Goal: Transaction & Acquisition: Purchase product/service

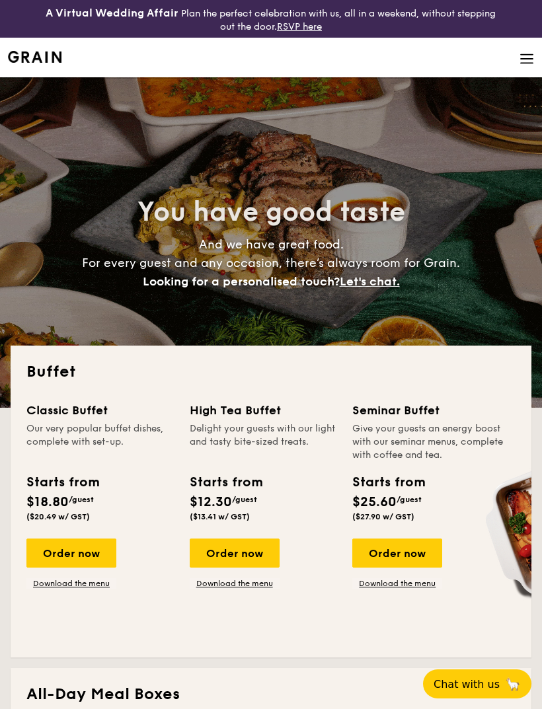
select select
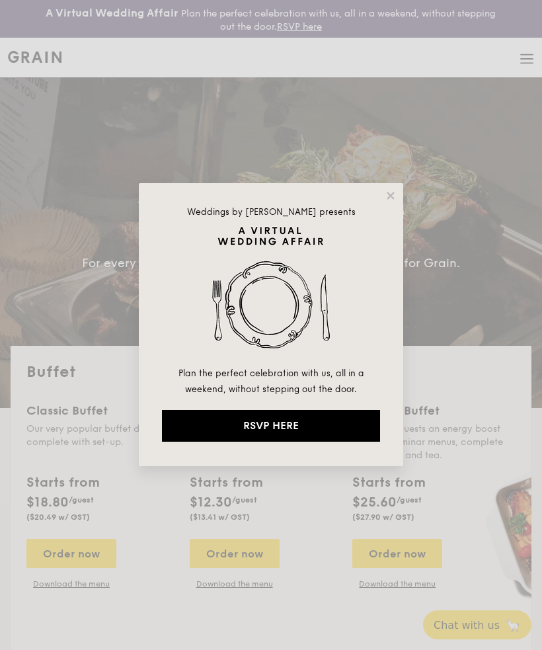
click at [386, 198] on icon at bounding box center [391, 196] width 12 height 12
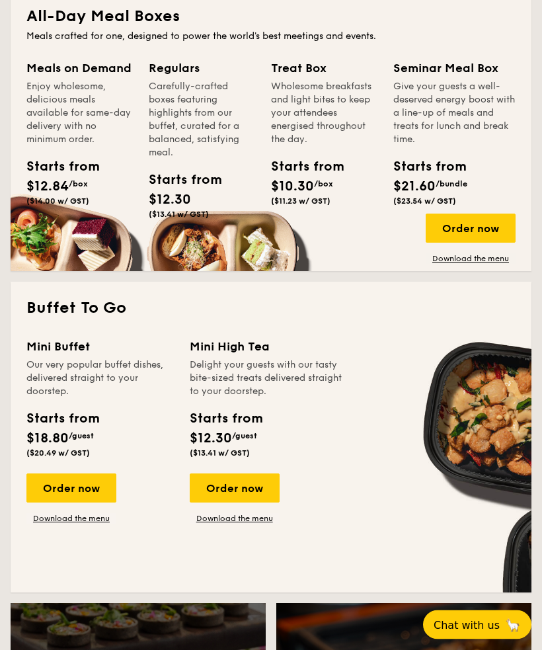
scroll to position [678, 0]
click at [105, 522] on link "Download the menu" at bounding box center [71, 518] width 90 height 11
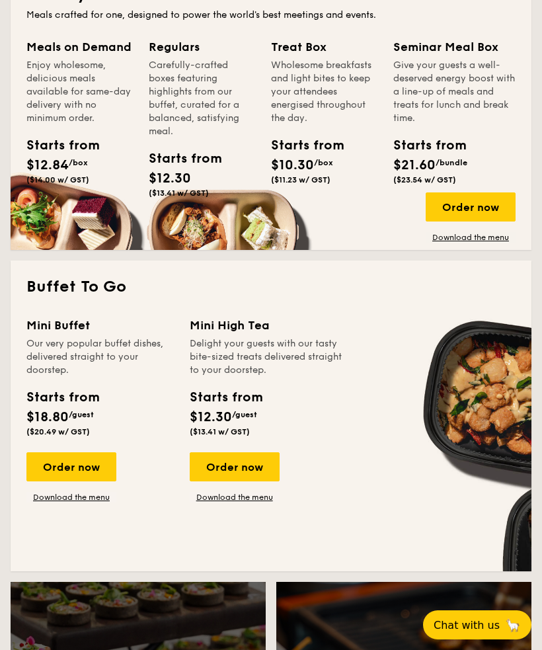
click at [114, 461] on div "Order now" at bounding box center [71, 466] width 90 height 29
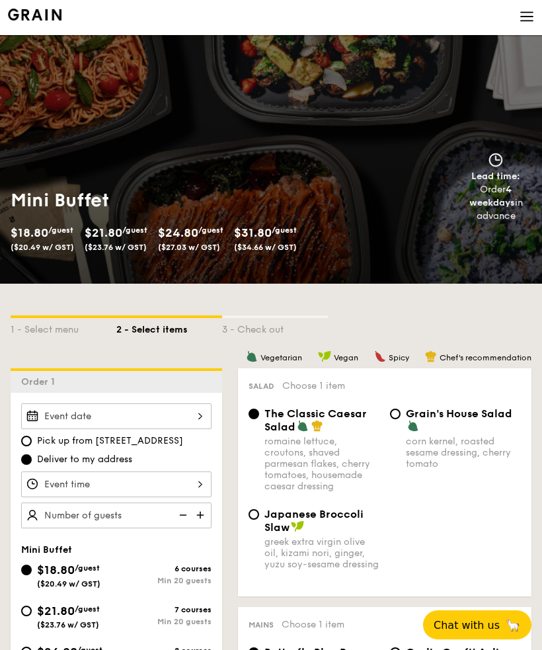
click at [167, 425] on div at bounding box center [116, 416] width 190 height 26
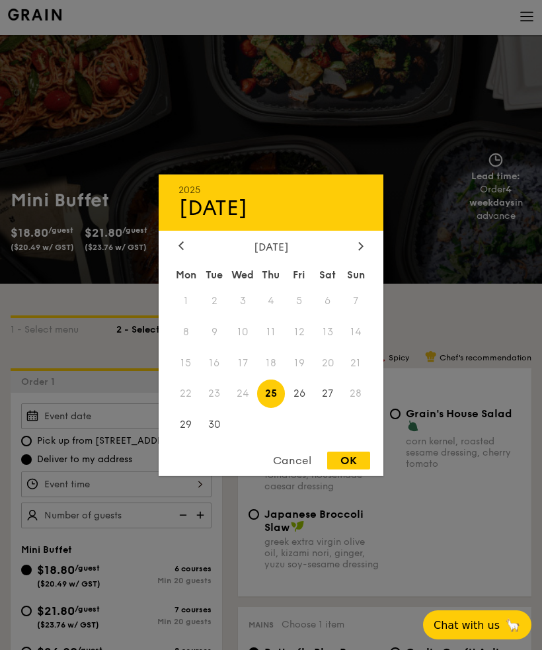
click at [360, 250] on icon at bounding box center [361, 246] width 4 height 8
click at [337, 315] on span "4" at bounding box center [327, 300] width 28 height 28
click at [353, 439] on span at bounding box center [356, 425] width 28 height 28
click at [331, 469] on div "OK" at bounding box center [348, 461] width 43 height 18
type input "[DATE]"
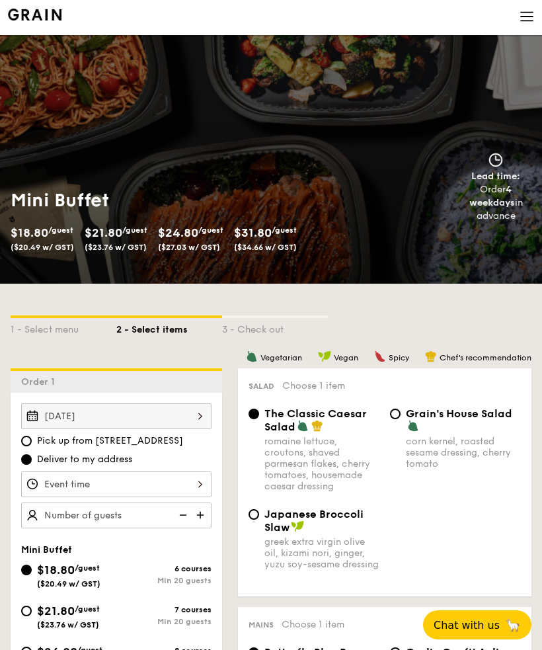
click at [188, 486] on div at bounding box center [116, 484] width 190 height 26
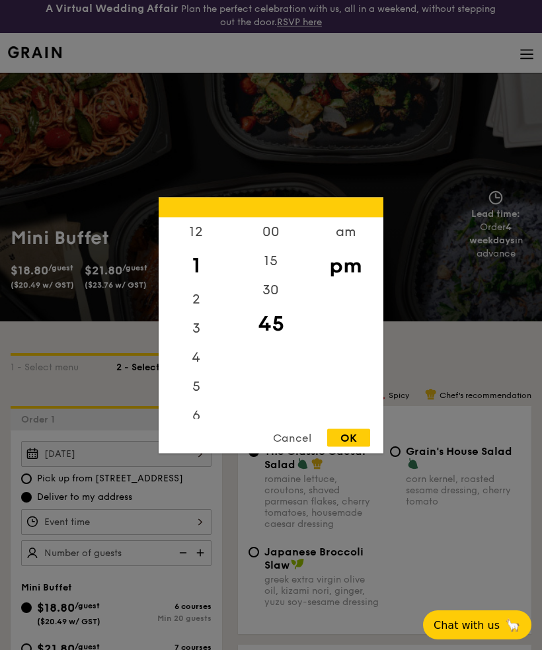
scroll to position [0, 0]
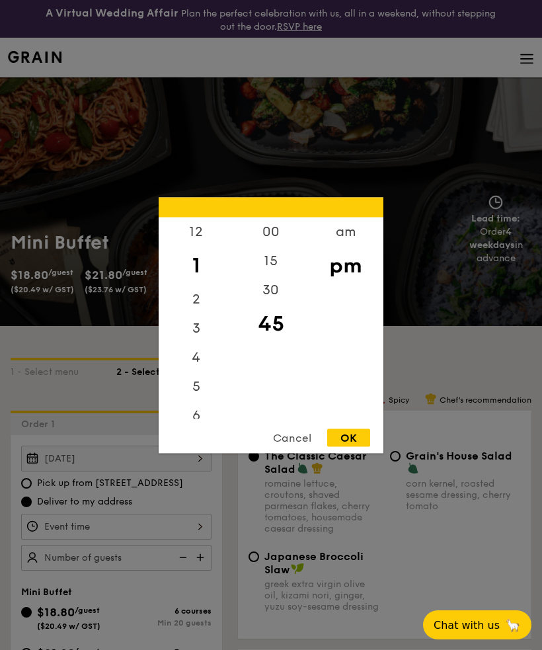
click at [198, 246] on div "12" at bounding box center [196, 231] width 75 height 29
click at [276, 235] on div "00" at bounding box center [270, 231] width 75 height 29
click at [357, 438] on div "OK" at bounding box center [348, 437] width 43 height 18
type input "12:00PM"
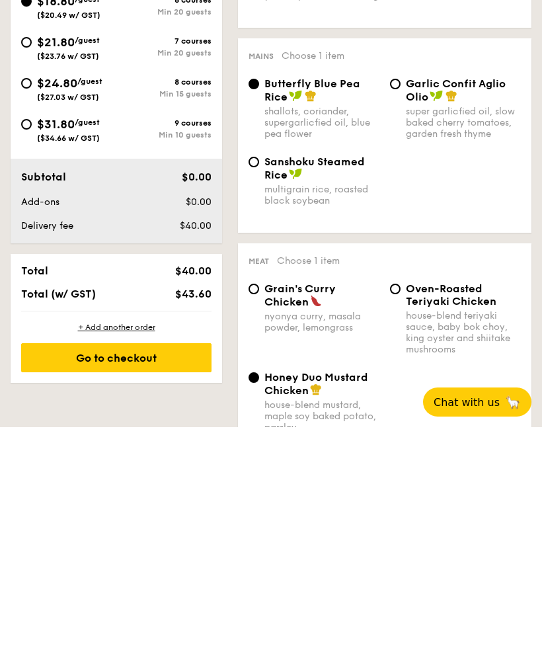
scroll to position [389, 0]
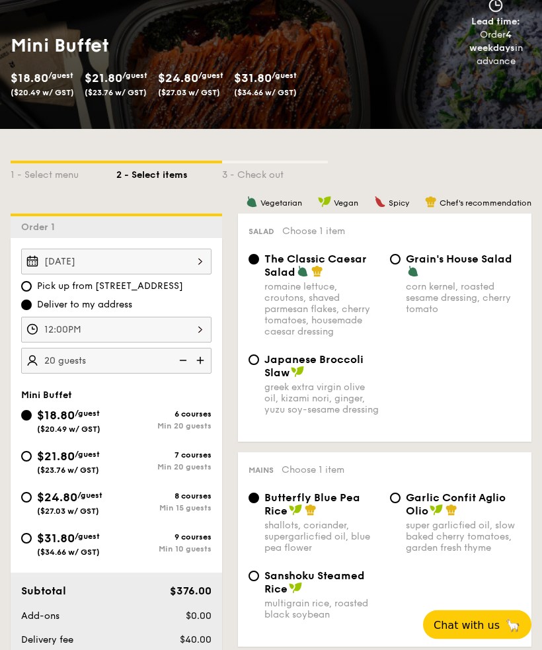
scroll to position [198, 0]
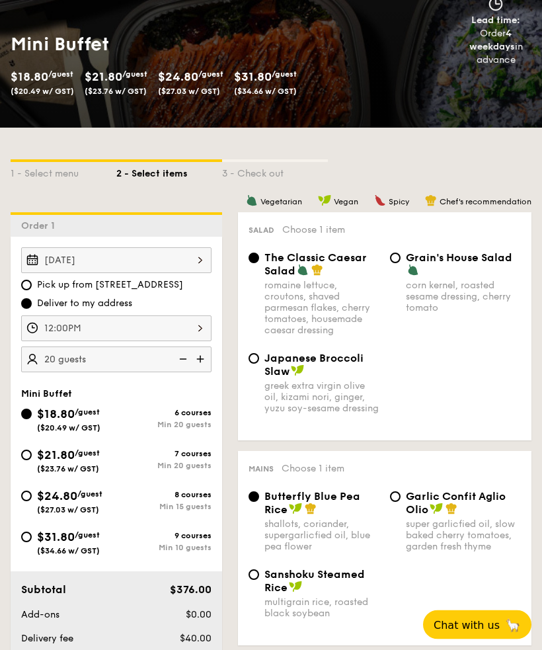
click at [208, 358] on img at bounding box center [202, 359] width 20 height 25
click at [185, 361] on img at bounding box center [182, 358] width 20 height 25
click at [178, 360] on img at bounding box center [182, 358] width 20 height 25
click at [175, 365] on img at bounding box center [182, 358] width 20 height 25
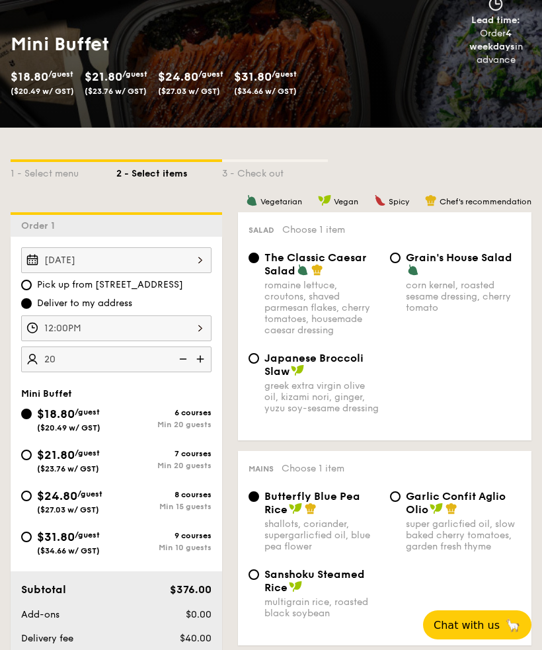
scroll to position [198, 0]
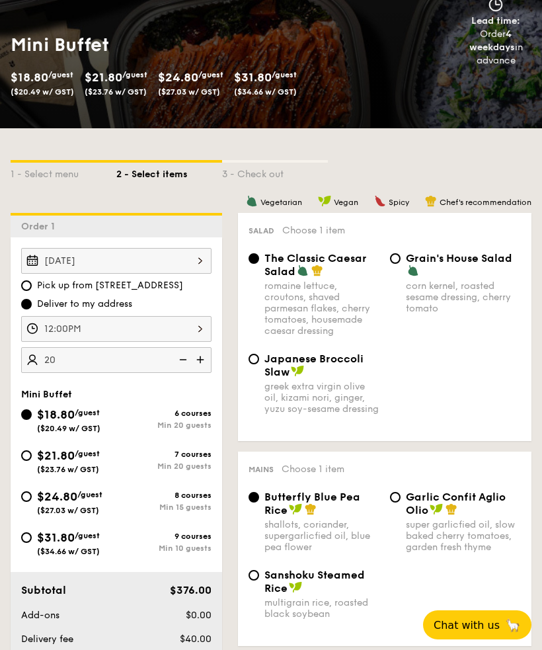
click at [182, 357] on img at bounding box center [182, 359] width 20 height 25
type input "20 guests"
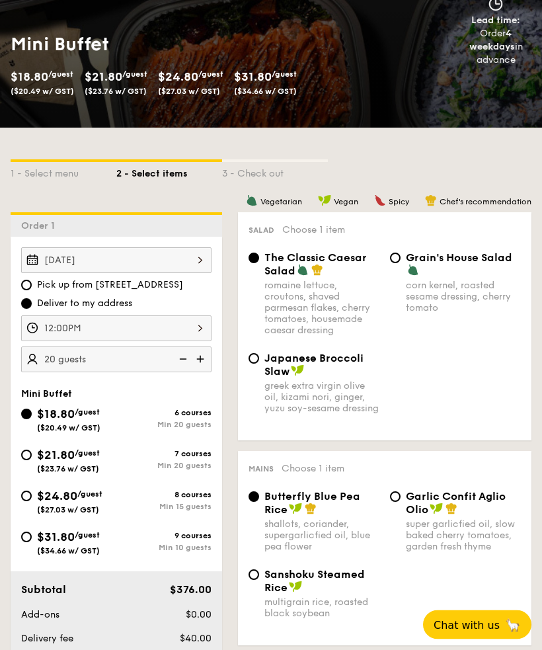
click at [182, 360] on img at bounding box center [182, 359] width 20 height 25
click at [181, 363] on img at bounding box center [182, 359] width 20 height 25
click at [90, 523] on div "$24.80 /guest ($27.03 w/ GST) 8 courses Min 15 guests" at bounding box center [116, 505] width 201 height 36
click at [38, 541] on span "$31.80" at bounding box center [56, 537] width 38 height 15
click at [32, 541] on input "$31.80 /guest ($34.66 w/ GST) 9 courses Min 10 guests" at bounding box center [26, 537] width 11 height 11
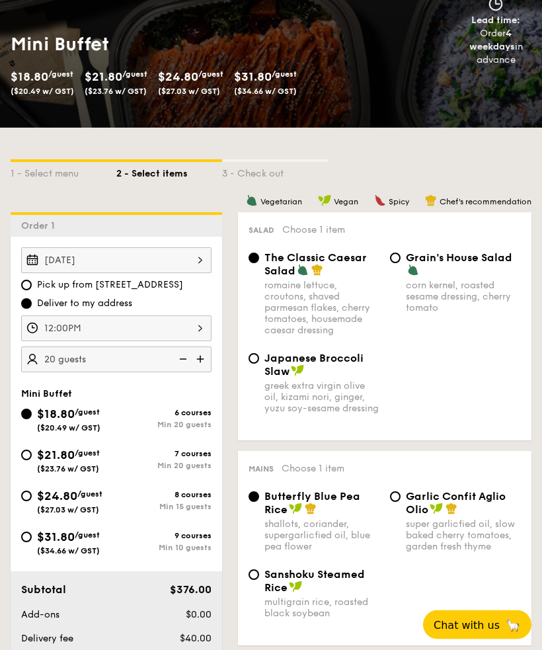
radio input "true"
radio input "false"
radio input "true"
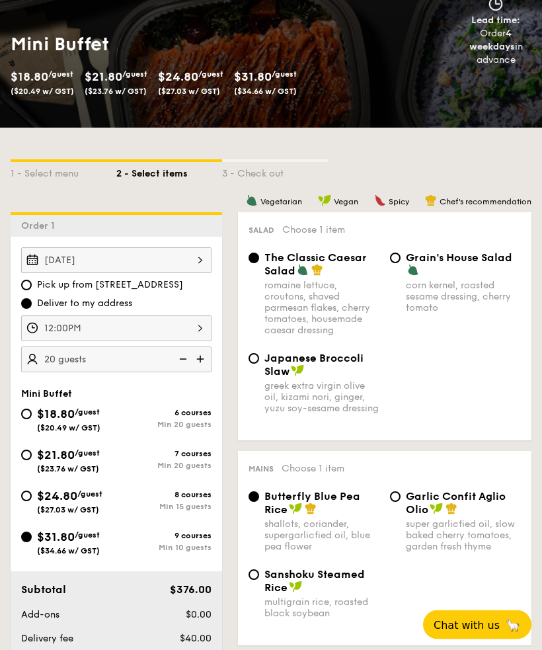
radio input "true"
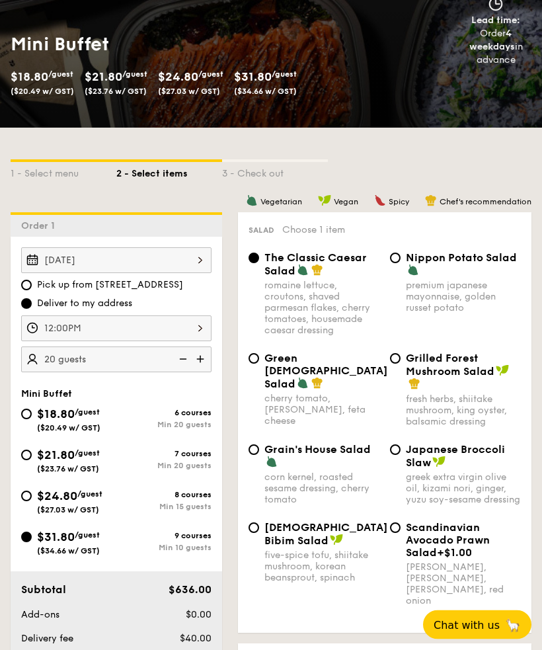
scroll to position [198, 0]
click at [112, 499] on div "$24.80 /guest ($27.03 w/ GST)" at bounding box center [68, 501] width 95 height 28
click at [32, 499] on input "$24.80 /guest ($27.03 w/ GST) 8 courses Min 15 guests" at bounding box center [26, 496] width 11 height 11
radio input "true"
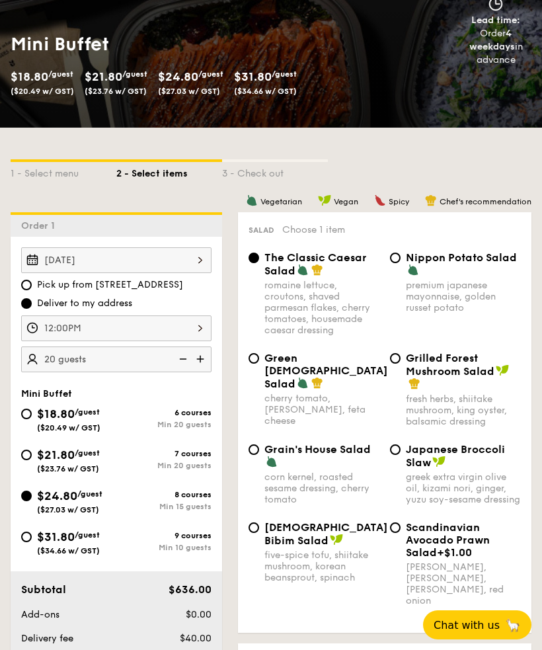
radio input "true"
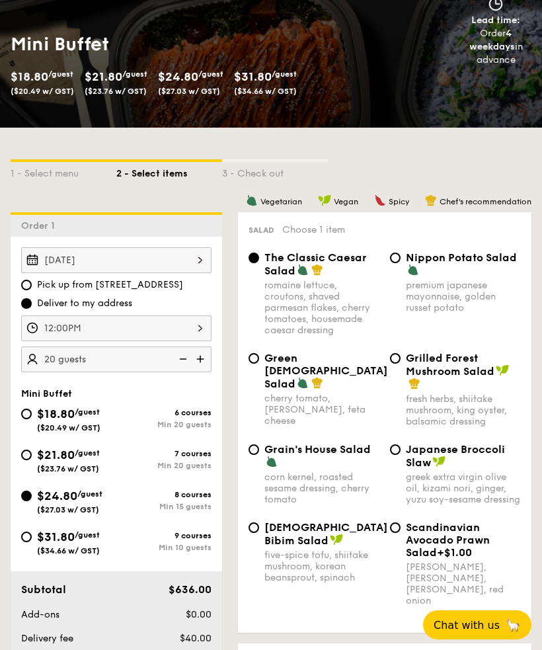
radio input "true"
click at [40, 544] on span "$31.80" at bounding box center [56, 537] width 38 height 15
click at [32, 542] on input "$31.80 /guest ($34.66 w/ GST) 9 courses Min 10 guests" at bounding box center [26, 537] width 11 height 11
radio input "true"
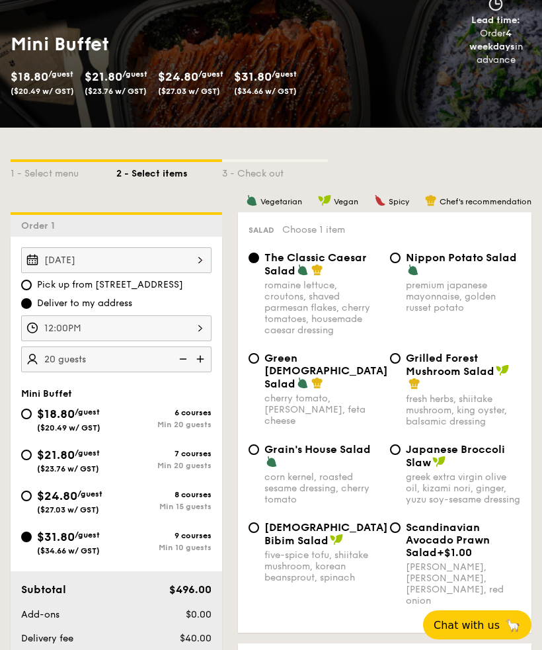
radio input "true"
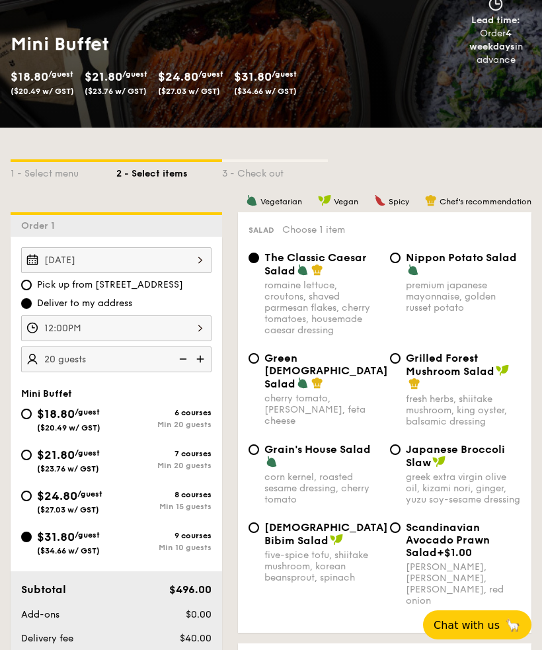
radio input "true"
click at [211, 365] on img at bounding box center [202, 358] width 20 height 25
click at [207, 367] on img at bounding box center [202, 358] width 20 height 25
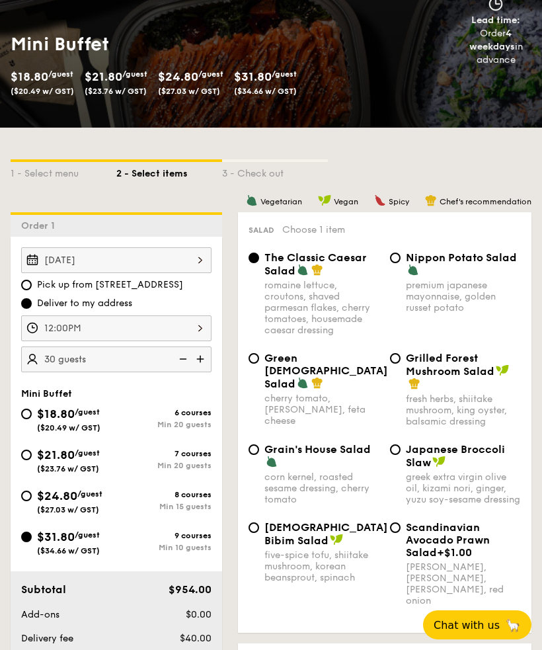
click at [179, 362] on img at bounding box center [182, 358] width 20 height 25
click at [181, 364] on img at bounding box center [182, 358] width 20 height 25
click at [182, 366] on img at bounding box center [182, 358] width 20 height 25
click at [183, 367] on img at bounding box center [182, 358] width 20 height 25
click at [181, 365] on img at bounding box center [182, 358] width 20 height 25
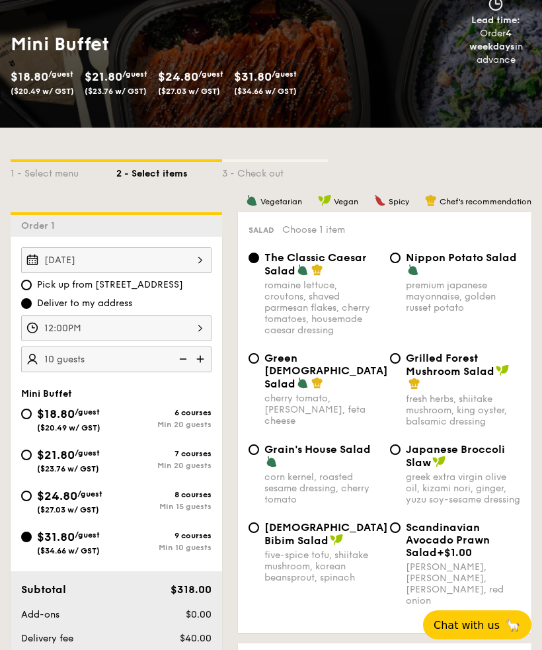
click at [204, 357] on img at bounding box center [202, 358] width 20 height 25
click at [181, 358] on img at bounding box center [182, 358] width 20 height 25
type input "10 guests"
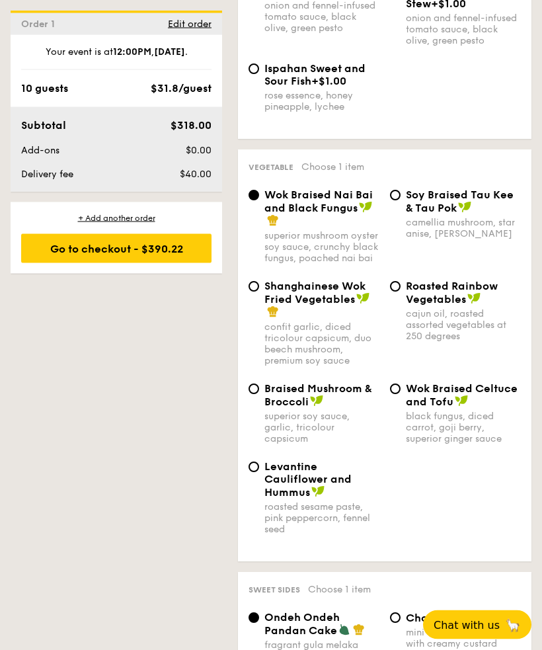
scroll to position [2213, 0]
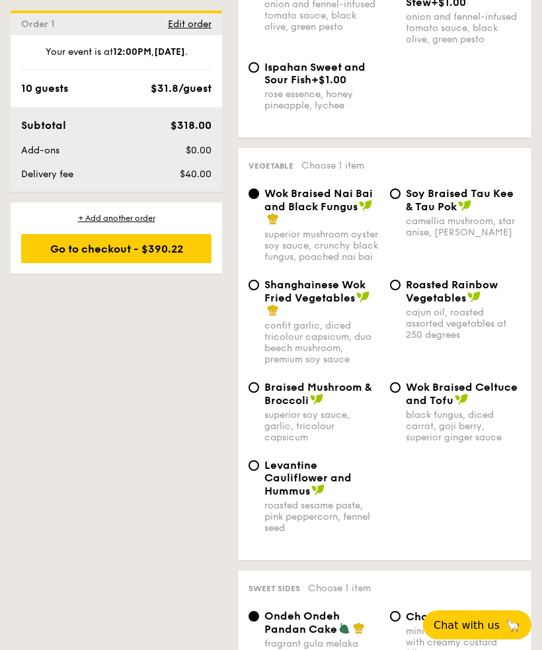
click at [264, 304] on span "Shanghainese Wok Fried Vegetables" at bounding box center [314, 291] width 101 height 26
click at [259, 290] on input "Shanghainese Wok Fried Vegetables confit garlic, diced tricolour capsicum, duo …" at bounding box center [254, 285] width 11 height 11
radio input "true"
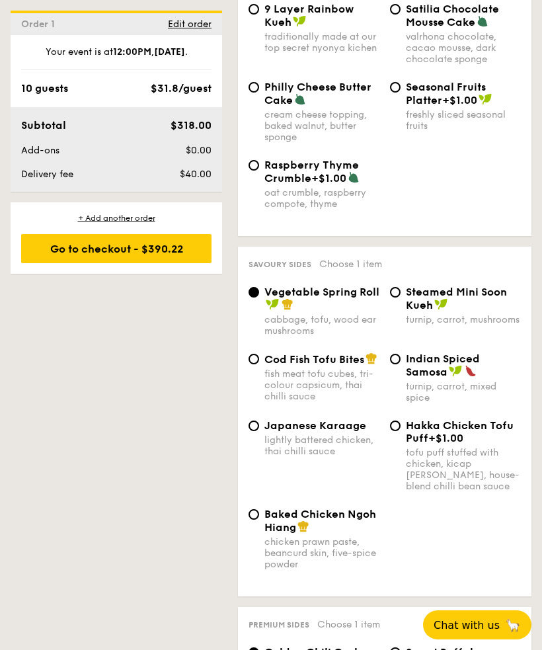
scroll to position [2987, 0]
click at [377, 337] on div "cabbage, tofu, wood ear mushrooms" at bounding box center [321, 326] width 115 height 22
click at [259, 298] on input "Vegetable Spring Roll cabbage, tofu, wood ear mushrooms" at bounding box center [254, 293] width 11 height 11
click at [344, 403] on div "Cod Fish Tofu Bites fish meat tofu cubes, tri-colour capsicum, thai chilli sauce" at bounding box center [321, 378] width 115 height 50
click at [259, 365] on input "Cod Fish Tofu Bites fish meat tofu cubes, tri-colour capsicum, thai chilli sauce" at bounding box center [254, 359] width 11 height 11
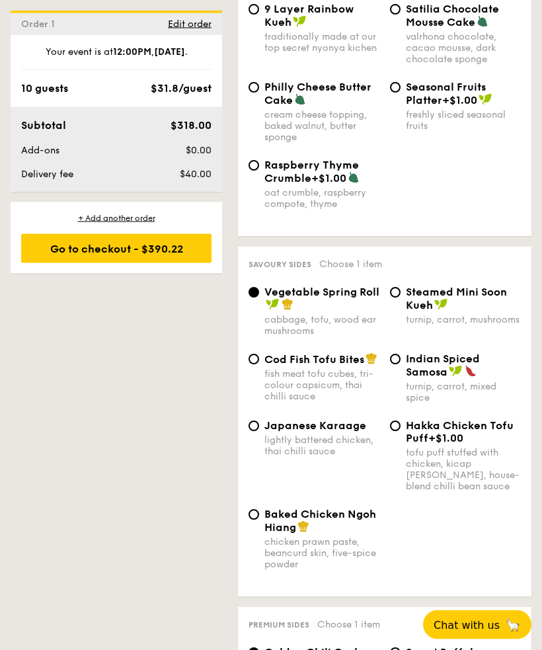
radio input "true"
click at [356, 337] on div "cabbage, tofu, wood ear mushrooms" at bounding box center [321, 326] width 115 height 22
click at [259, 298] on input "Vegetable Spring Roll cabbage, tofu, wood ear mushrooms" at bounding box center [254, 293] width 11 height 11
radio input "true"
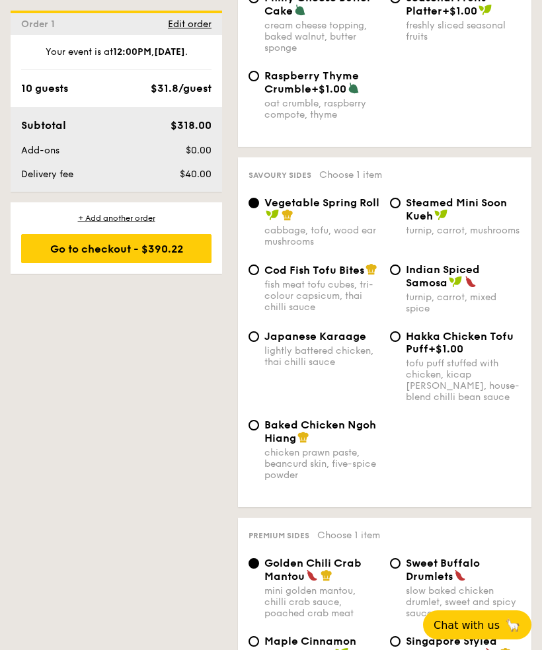
scroll to position [3078, 0]
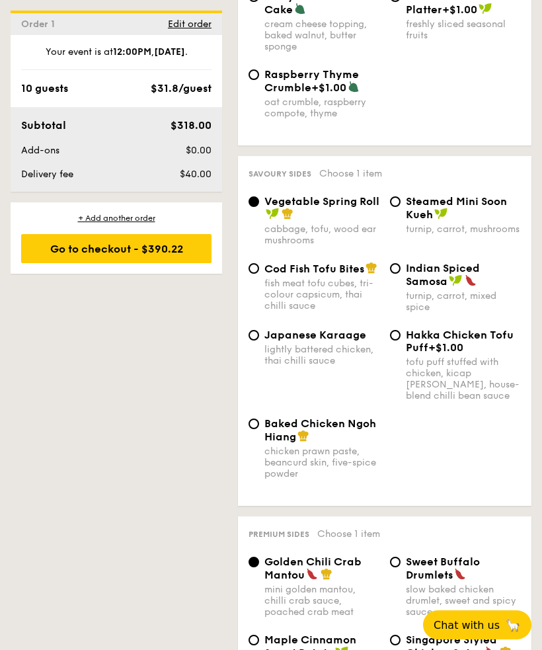
click at [280, 275] on span "Cod Fish Tofu Bites" at bounding box center [314, 269] width 100 height 13
click at [259, 274] on input "Cod Fish Tofu Bites fish meat tofu cubes, tri-colour capsicum, thai chilli sauce" at bounding box center [254, 268] width 11 height 11
radio input "true"
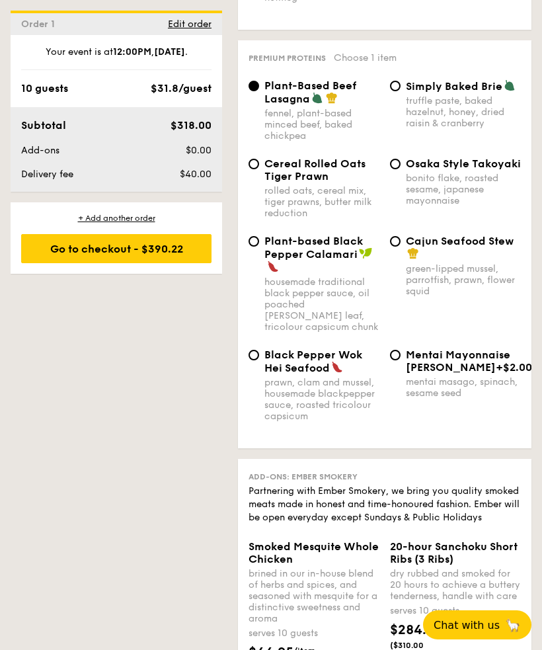
scroll to position [3845, 0]
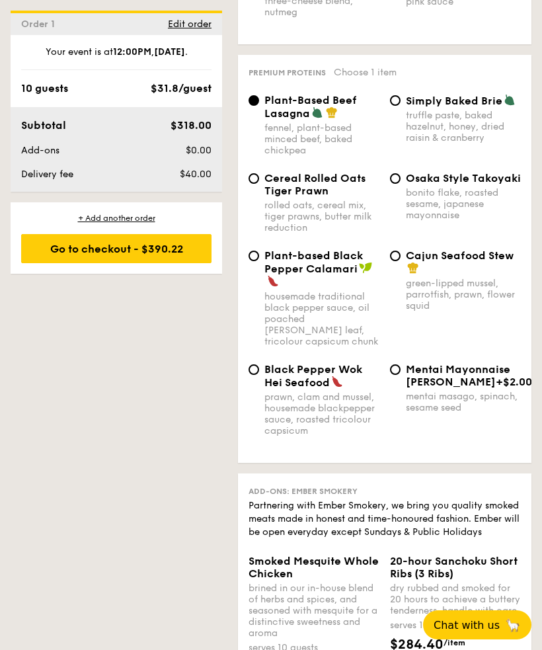
click at [452, 184] on span "Osaka Style Takoyaki" at bounding box center [463, 178] width 115 height 13
click at [401, 184] on input "Osaka Style Takoyaki bonito flake, roasted sesame, japanese mayonnaise" at bounding box center [395, 178] width 11 height 11
radio input "true"
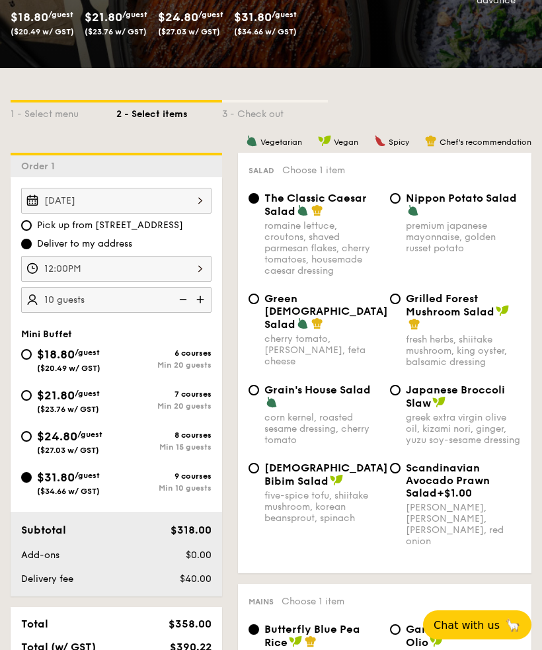
scroll to position [260, 0]
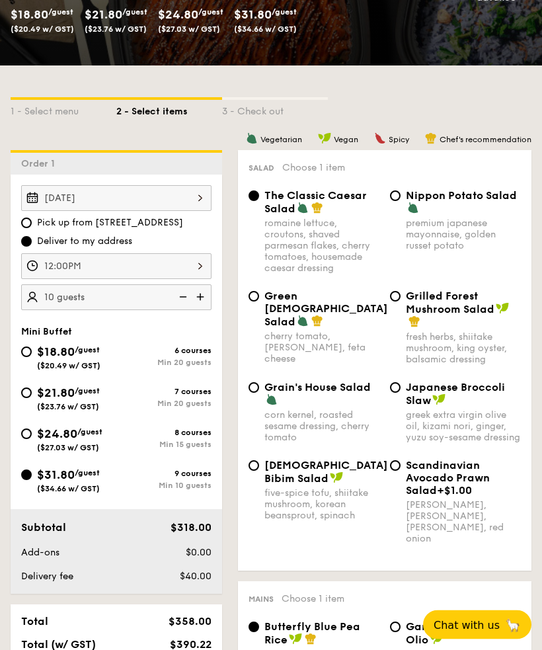
click at [28, 431] on input "$24.80 /guest ($27.03 w/ GST) 8 courses Min 15 guests" at bounding box center [26, 434] width 11 height 11
radio input "true"
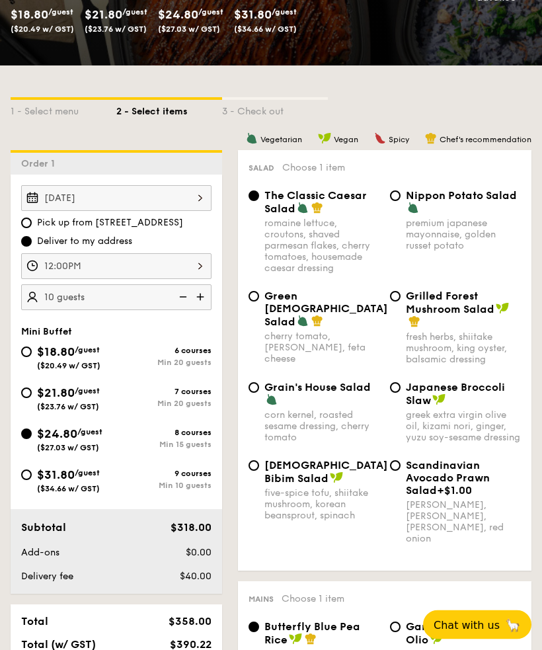
radio input "true"
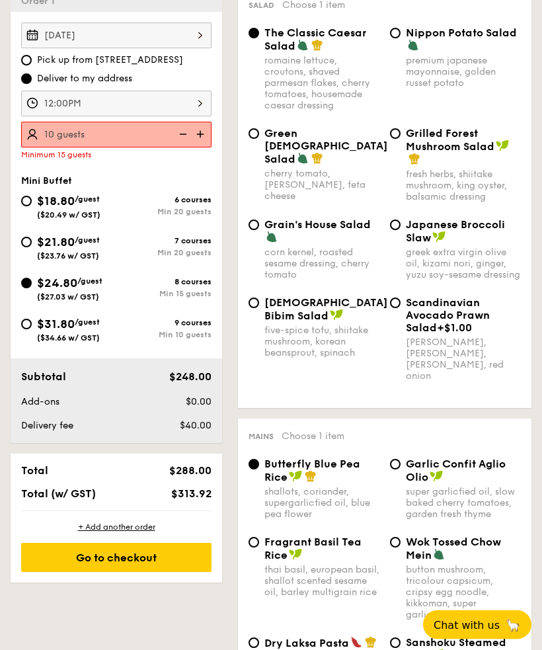
scroll to position [436, 0]
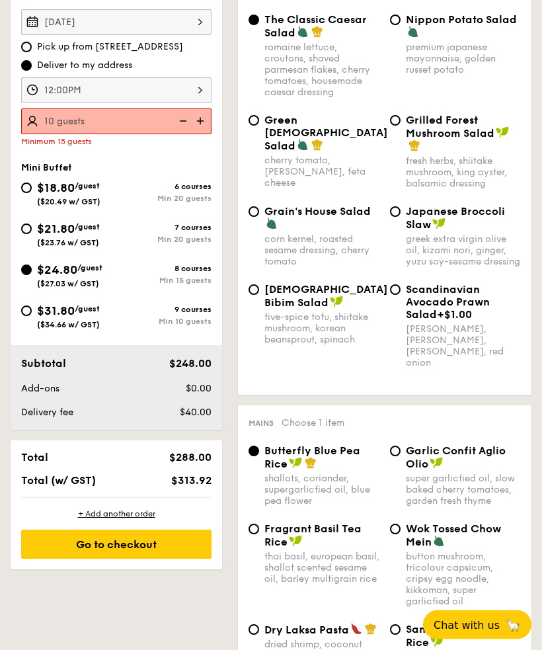
click at [200, 115] on img at bounding box center [202, 121] width 20 height 25
type input "15 guests"
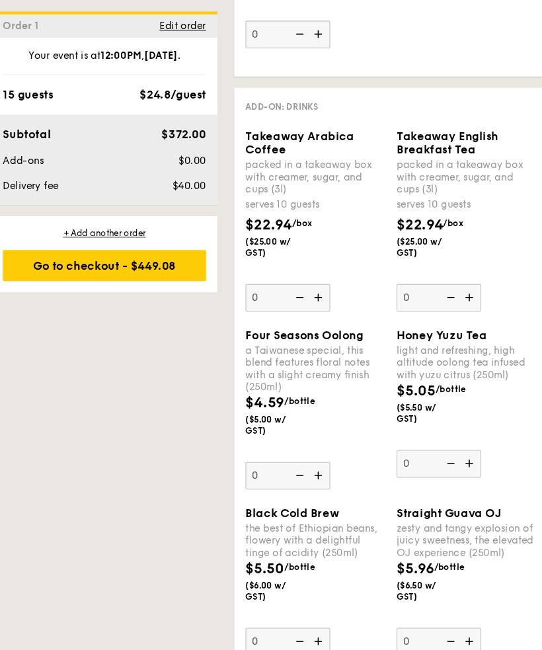
scroll to position [4324, 0]
